Goal: Obtain resource: Obtain resource

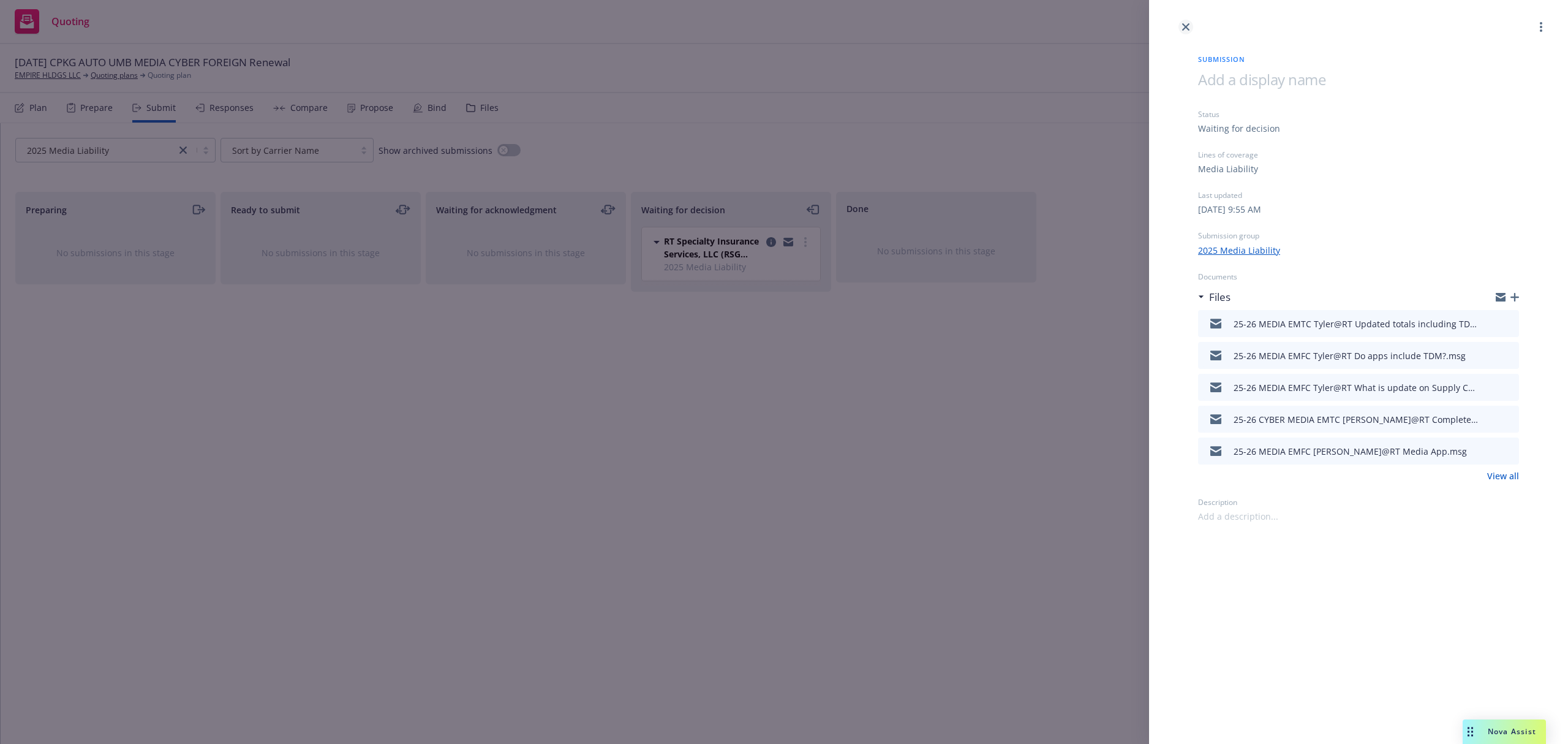
click at [1187, 28] on icon "close" at bounding box center [1186, 27] width 8 height 8
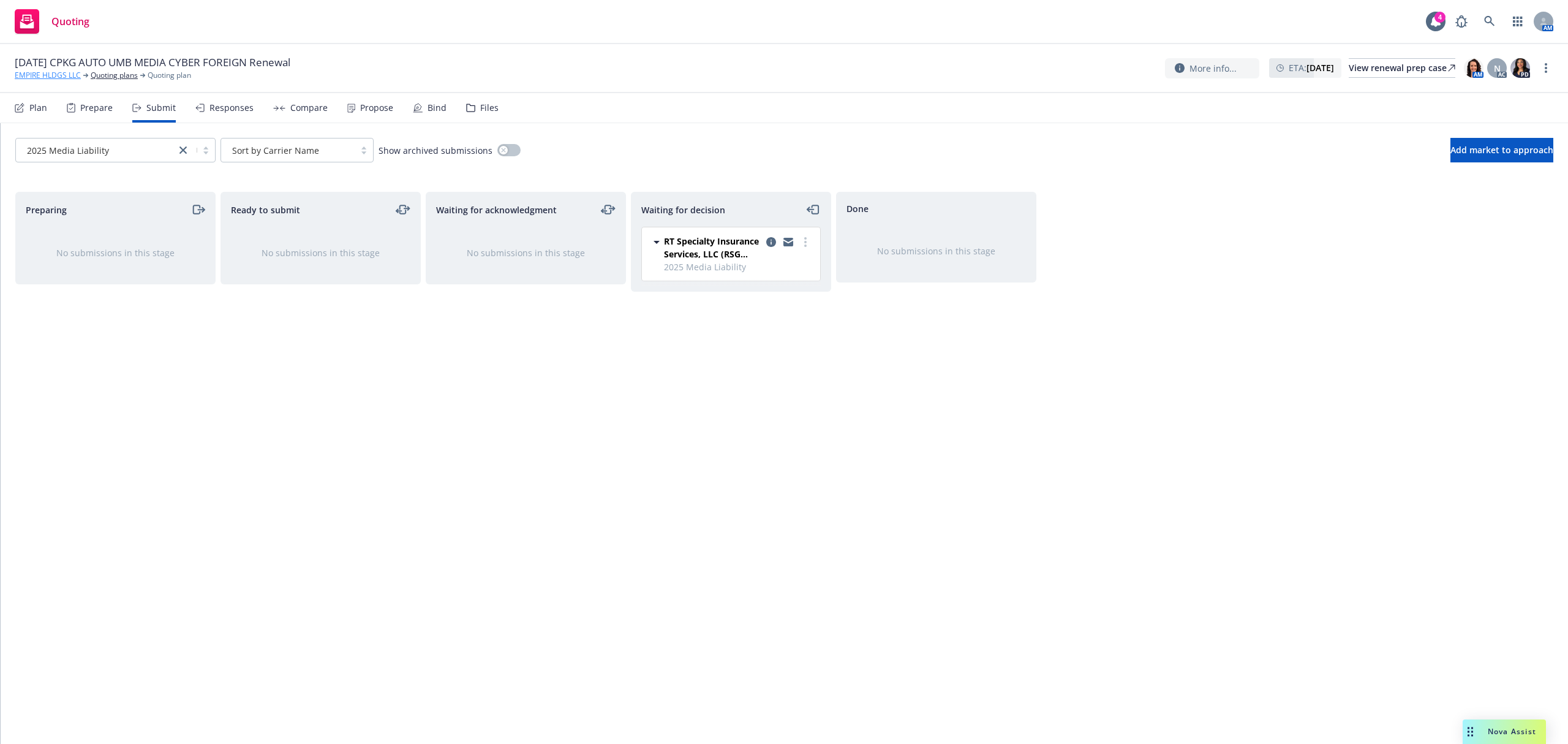
click at [59, 74] on link "EMPIRE HLDGS LLC" at bounding box center [47, 75] width 66 height 11
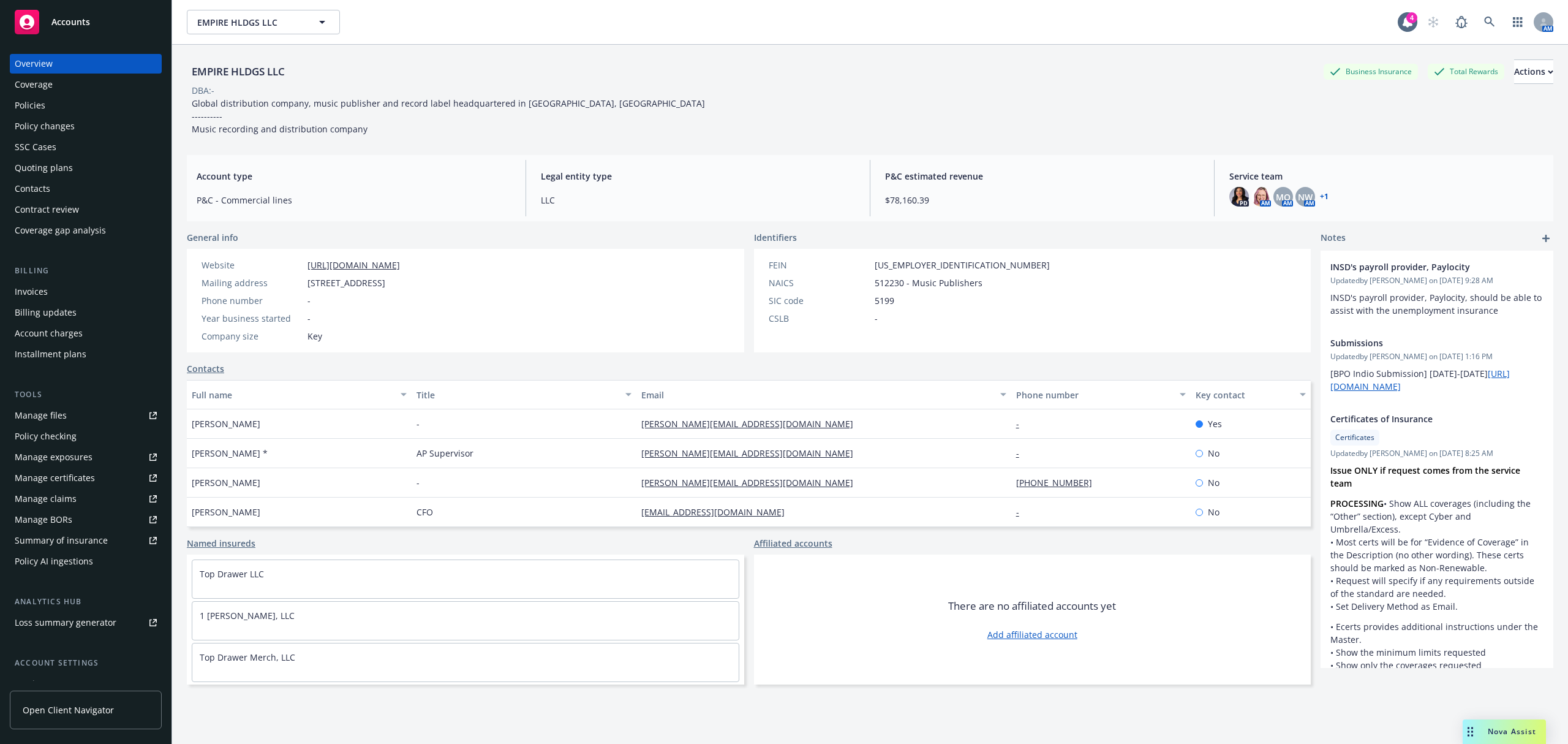
click at [49, 417] on div "Manage files" at bounding box center [40, 415] width 52 height 20
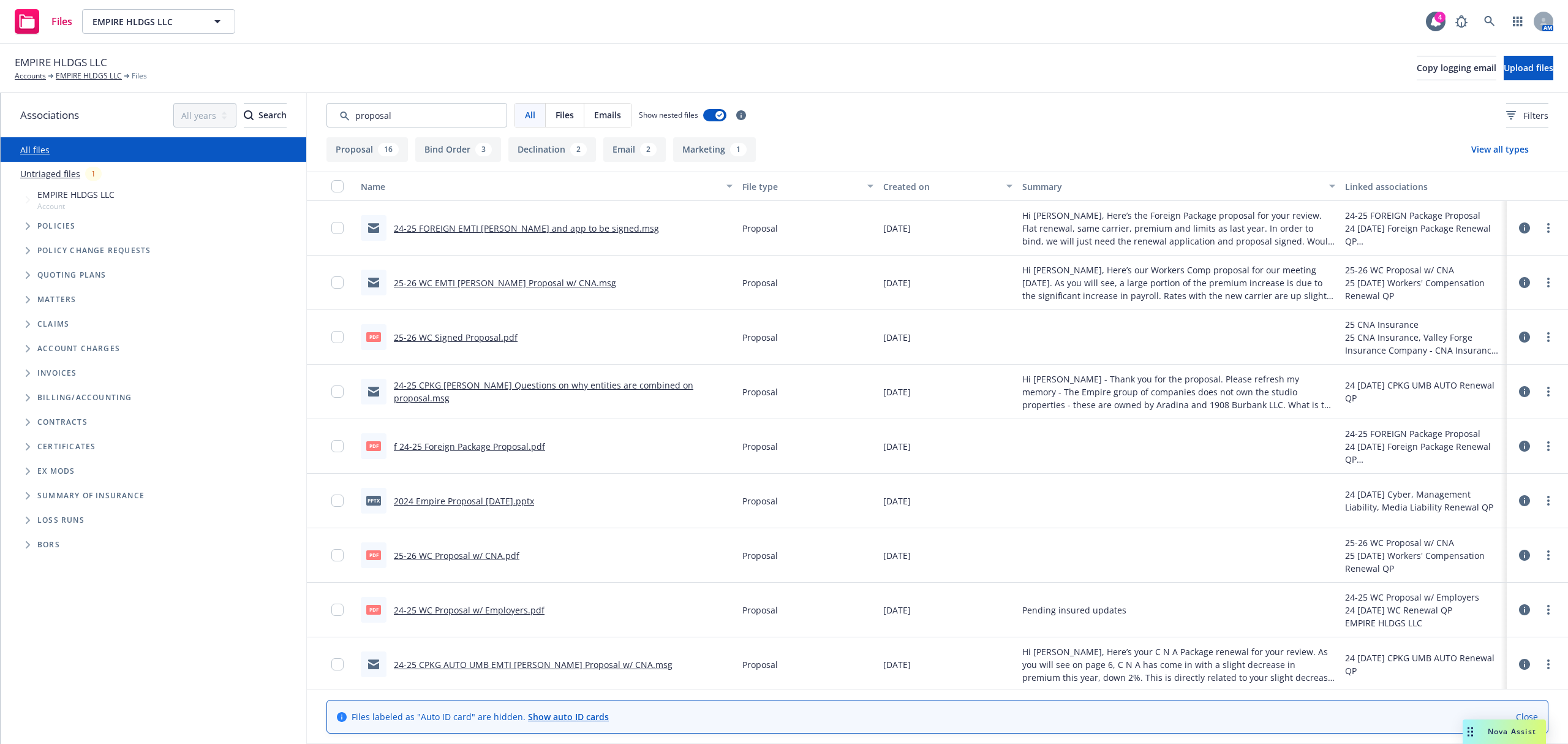
type input "proposal"
click at [450, 446] on link "f 24-25 Foreign Package Proposal.pdf" at bounding box center [470, 445] width 151 height 11
